Goal: Find specific page/section: Find specific page/section

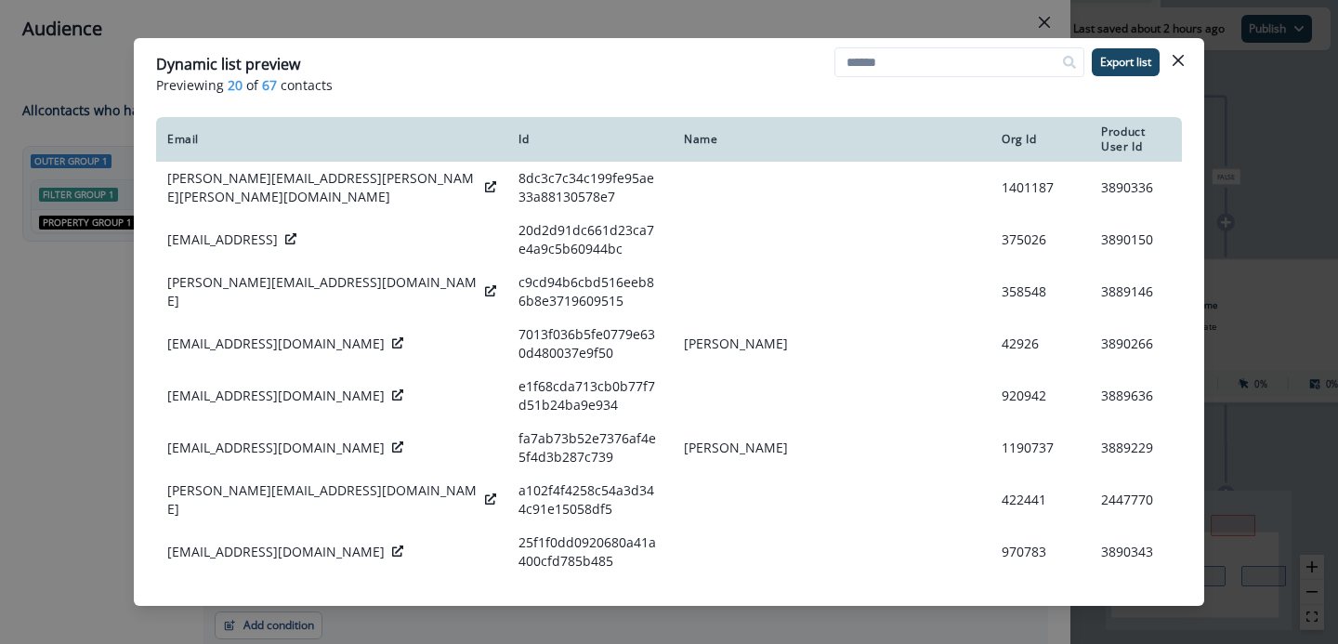
scroll to position [353, 0]
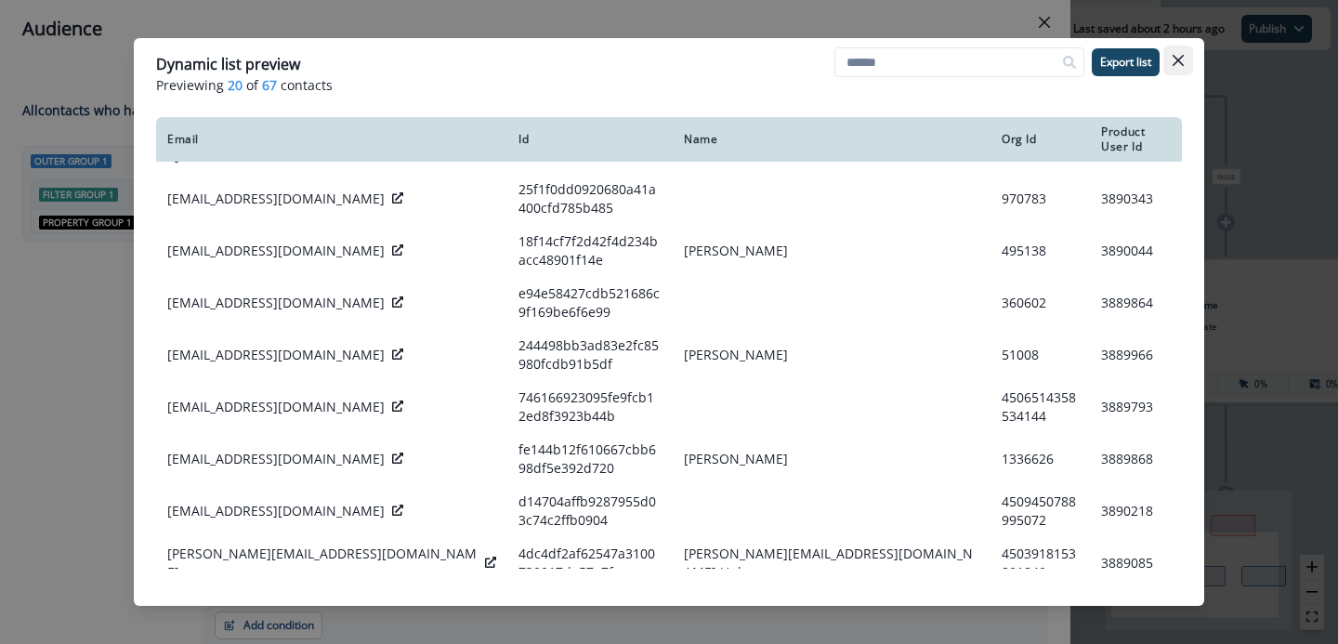
click at [1182, 62] on icon "Close" at bounding box center [1178, 60] width 11 height 11
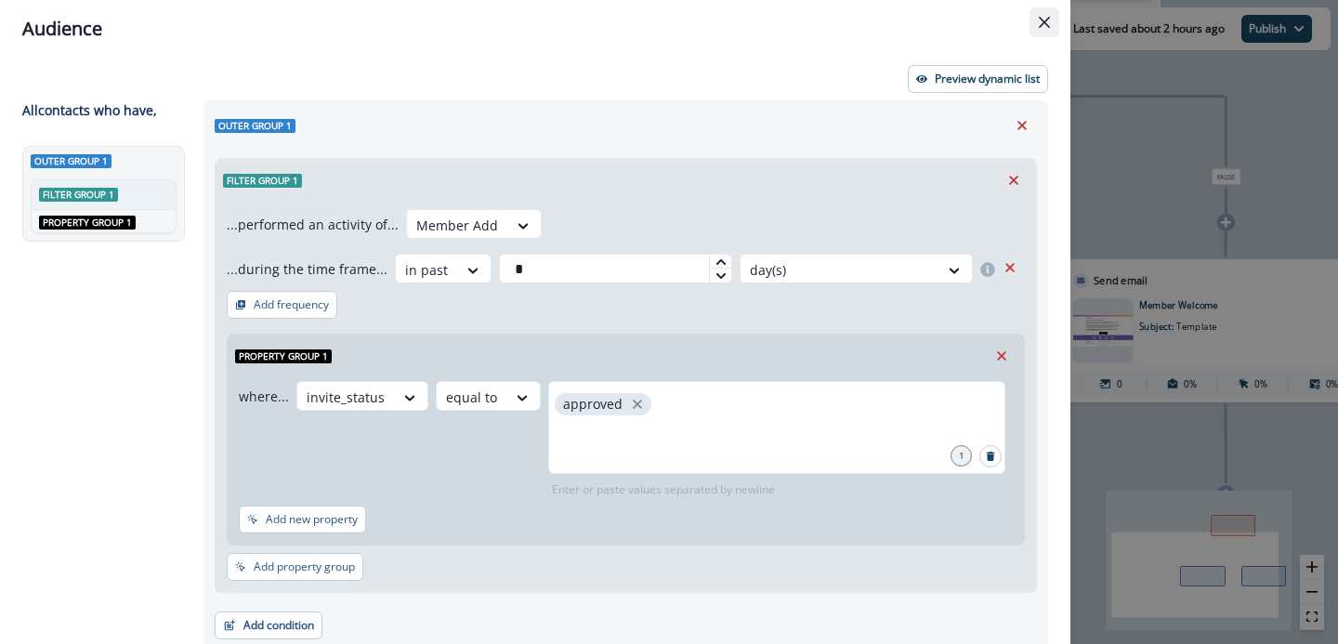
click at [1043, 11] on button "Close" at bounding box center [1045, 22] width 30 height 30
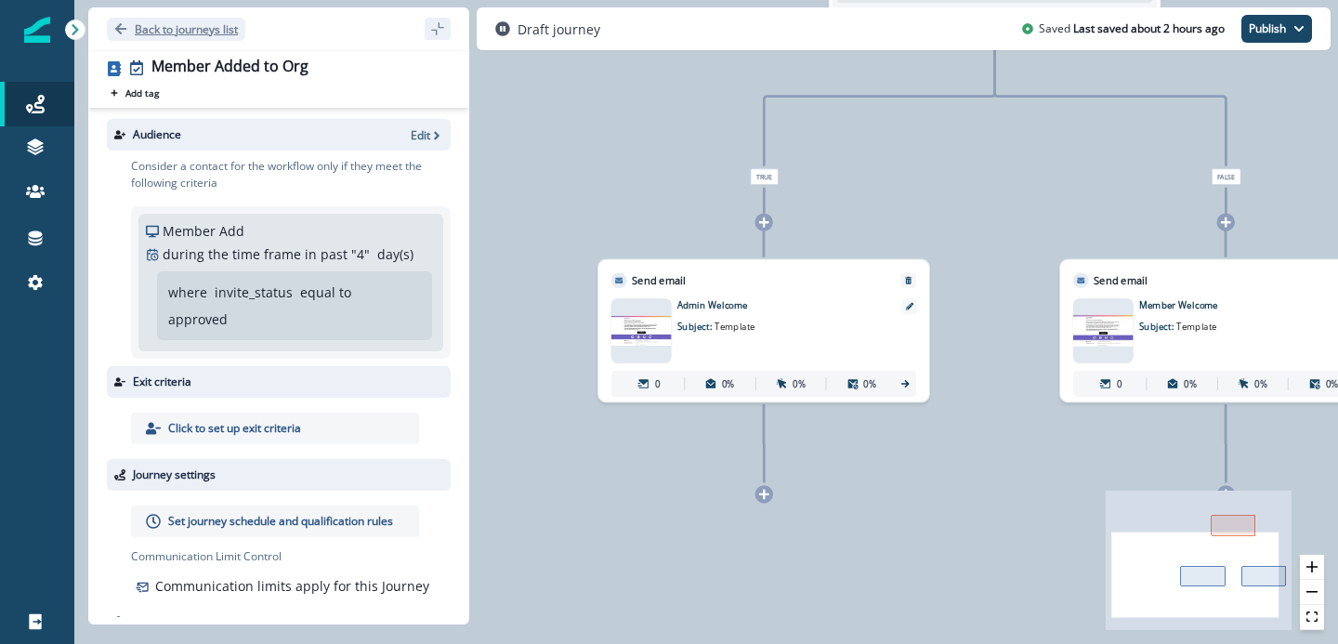
click at [143, 29] on p "Back to journeys list" at bounding box center [186, 29] width 103 height 16
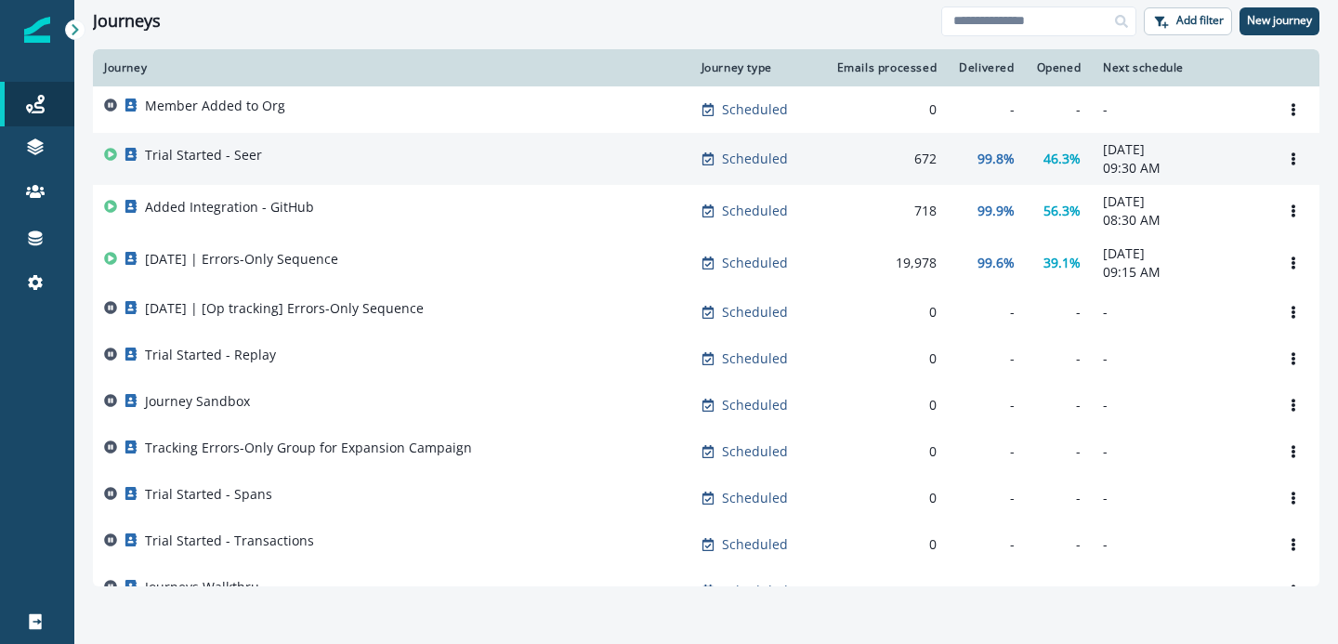
scroll to position [55, 0]
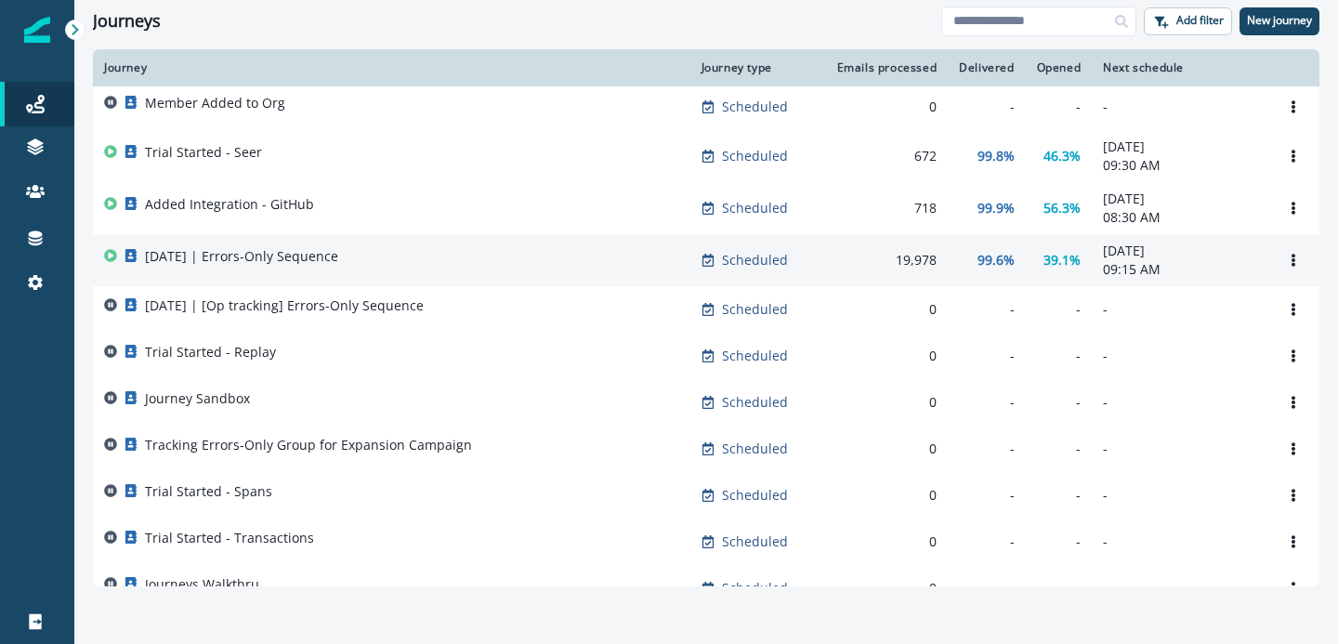
click at [380, 261] on div "[DATE] | Errors-Only Sequence" at bounding box center [391, 260] width 575 height 26
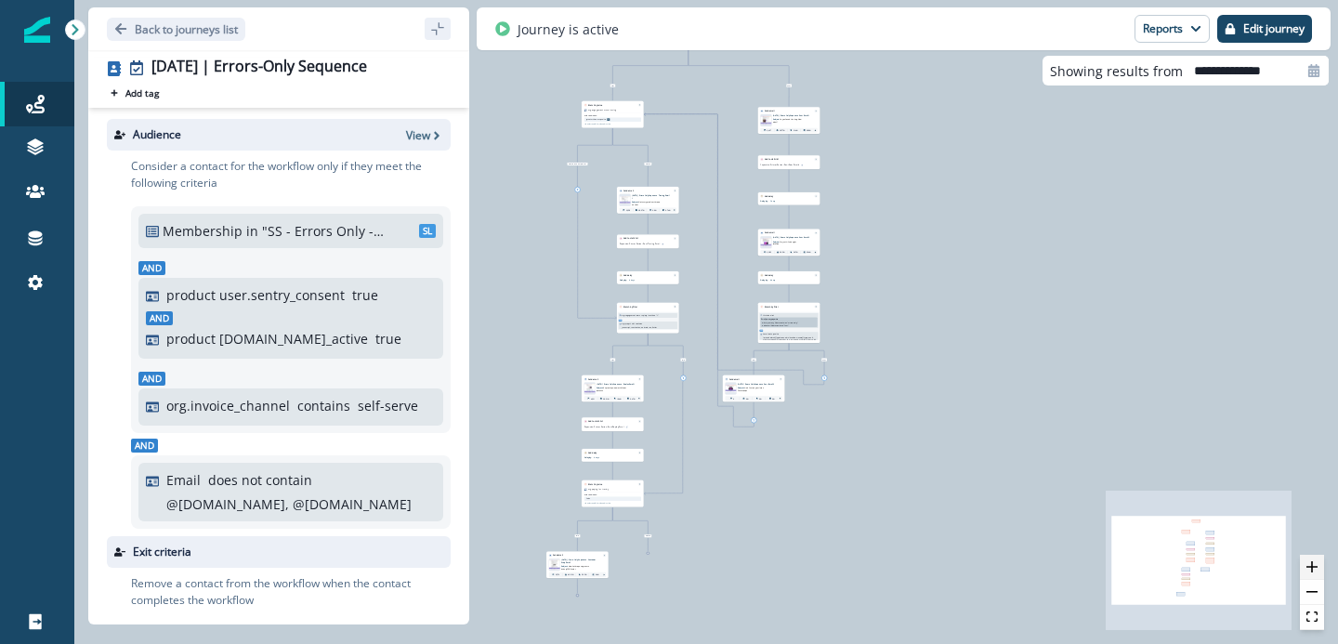
click at [1319, 563] on button "zoom in" at bounding box center [1312, 567] width 24 height 25
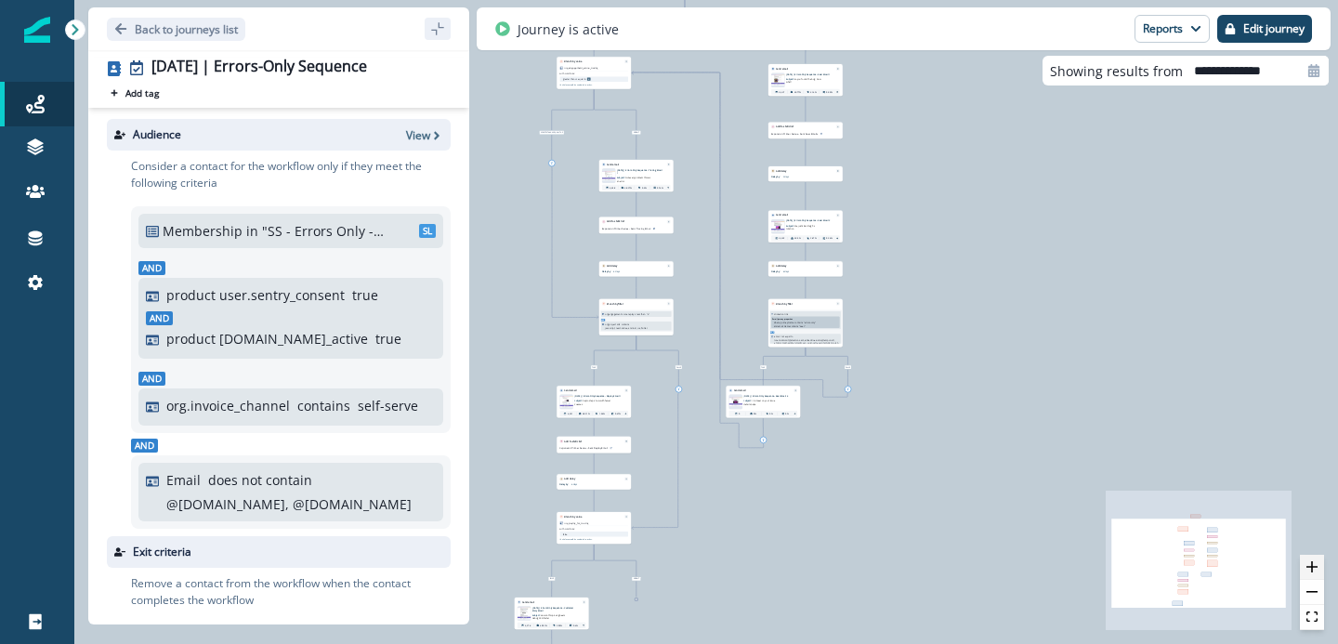
click at [1319, 563] on button "zoom in" at bounding box center [1312, 567] width 24 height 25
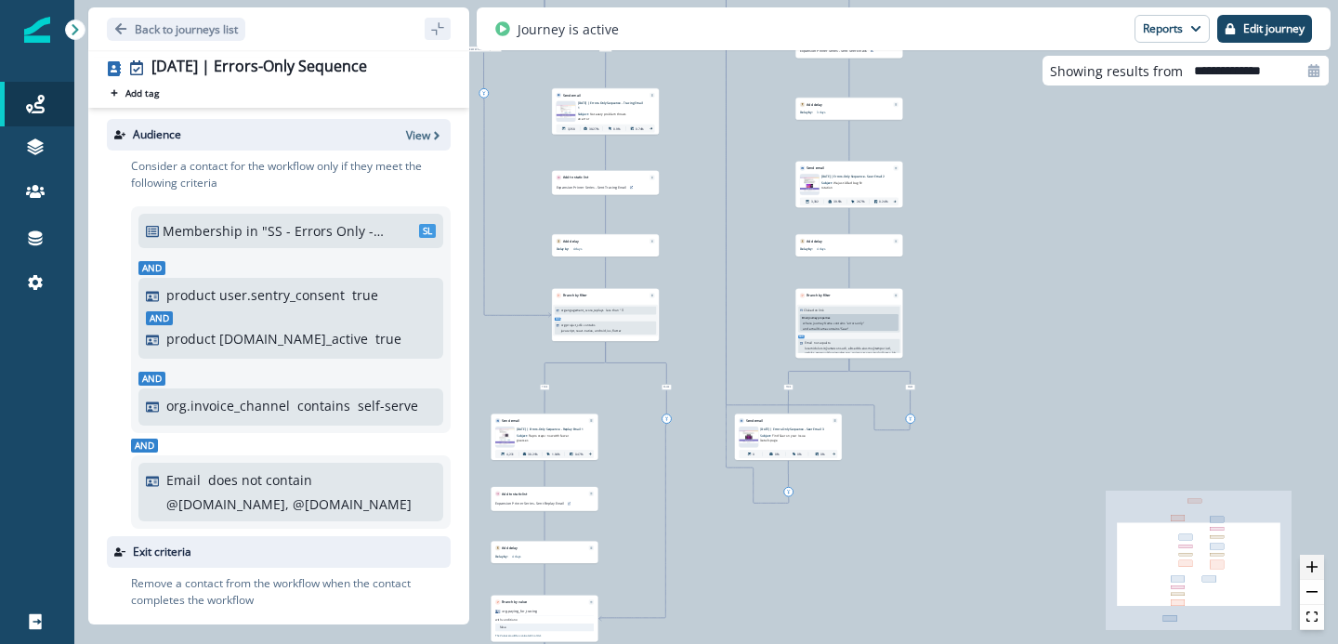
click at [1319, 563] on button "zoom in" at bounding box center [1312, 567] width 24 height 25
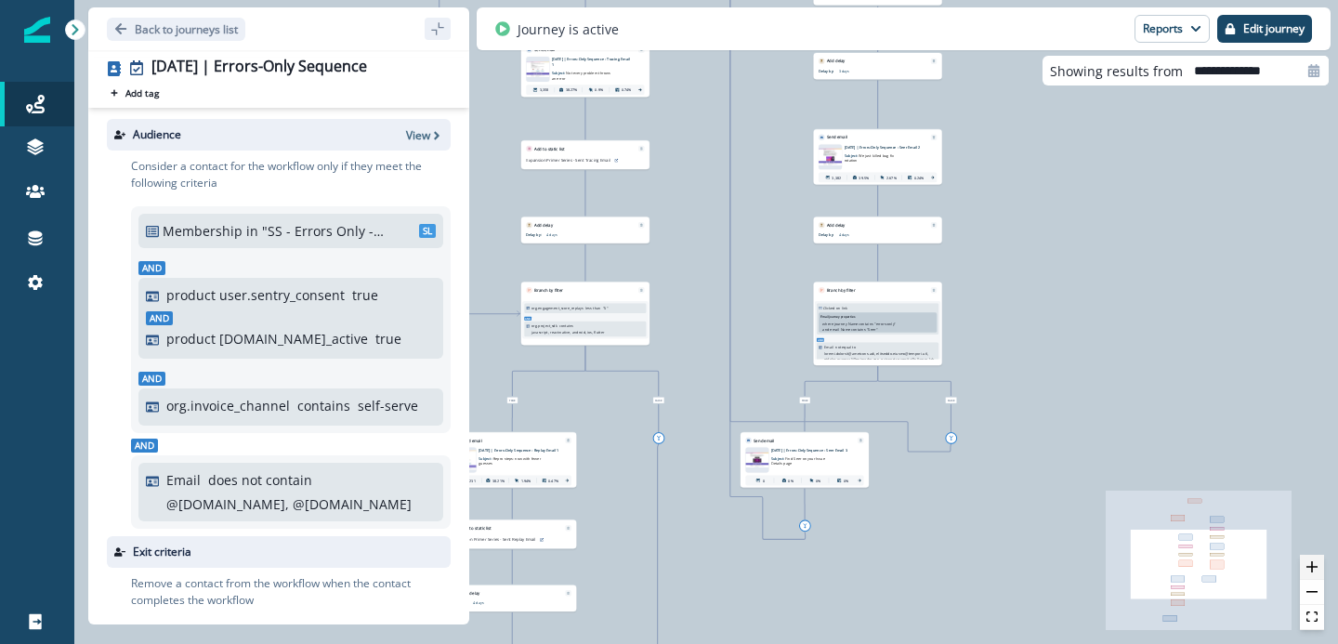
click at [1319, 563] on button "zoom in" at bounding box center [1312, 567] width 24 height 25
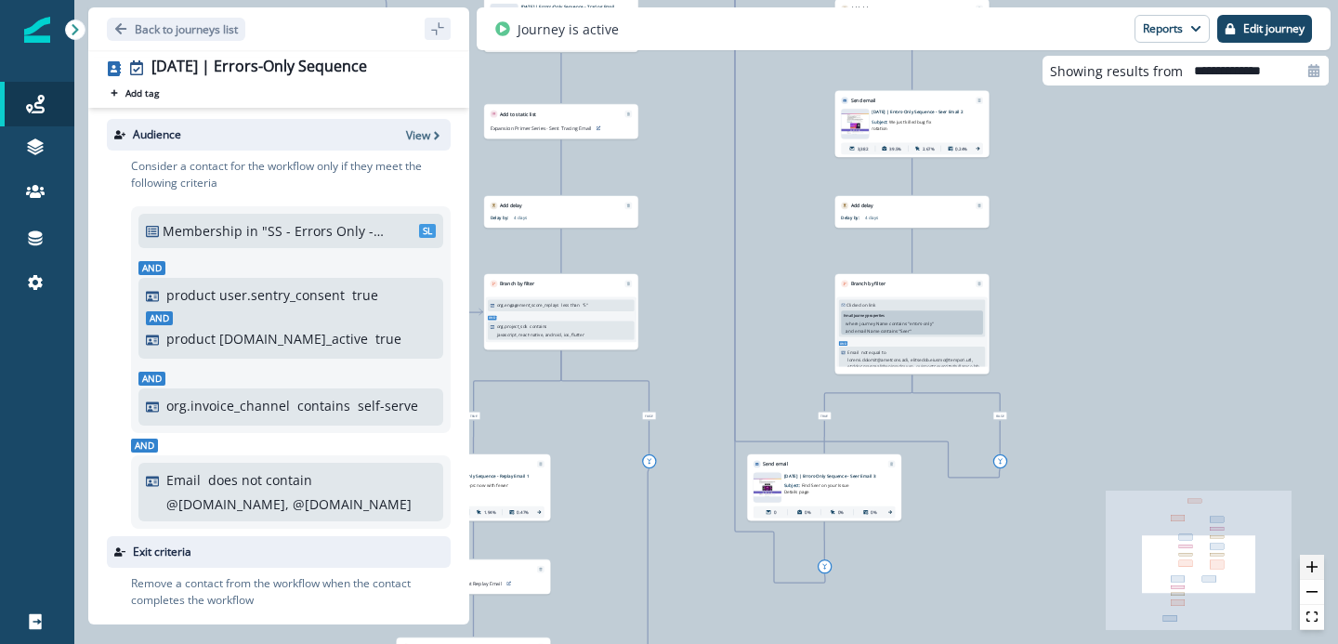
click at [1319, 563] on button "zoom in" at bounding box center [1312, 567] width 24 height 25
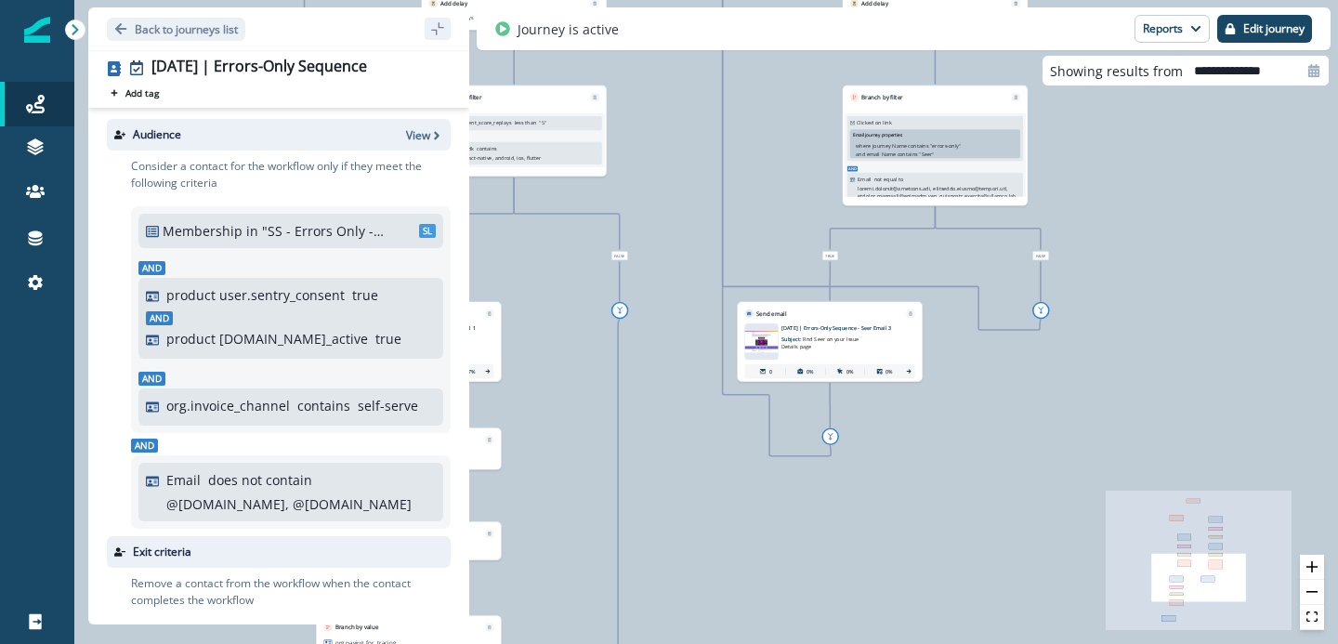
click at [833, 437] on icon "add-goto" at bounding box center [830, 436] width 9 height 9
